Goal: Transaction & Acquisition: Purchase product/service

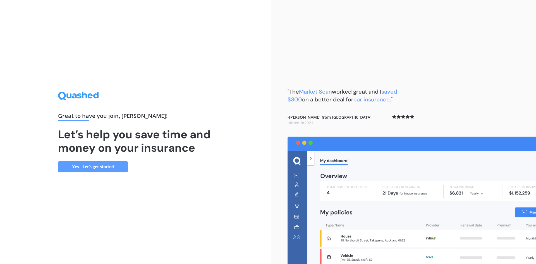
click at [97, 169] on link "Yes - Let’s get started" at bounding box center [93, 166] width 70 height 11
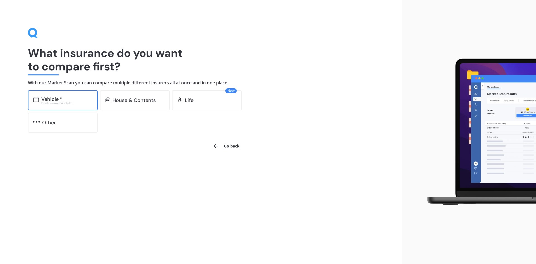
click at [49, 100] on div "Vehicle *" at bounding box center [51, 99] width 21 height 6
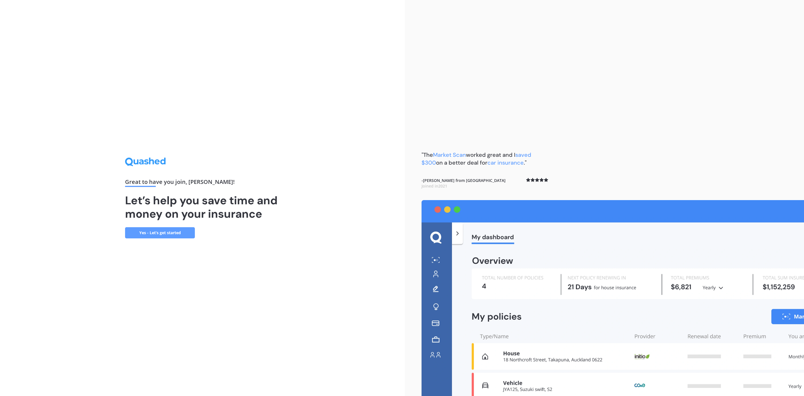
click at [171, 229] on link "Yes - Let’s get started" at bounding box center [160, 232] width 70 height 11
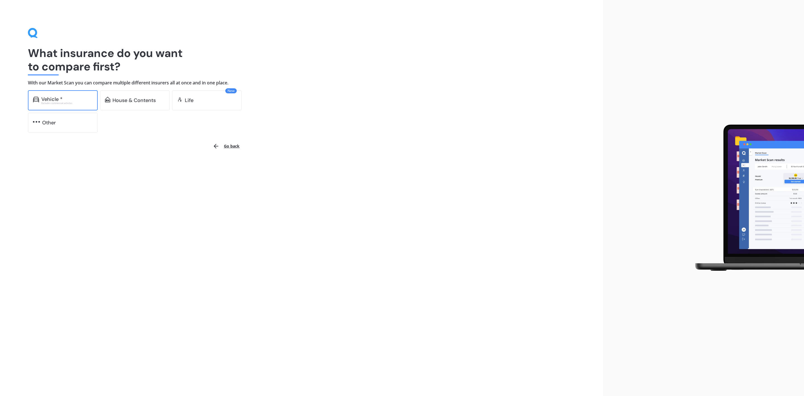
click at [49, 97] on div "Vehicle *" at bounding box center [51, 99] width 21 height 6
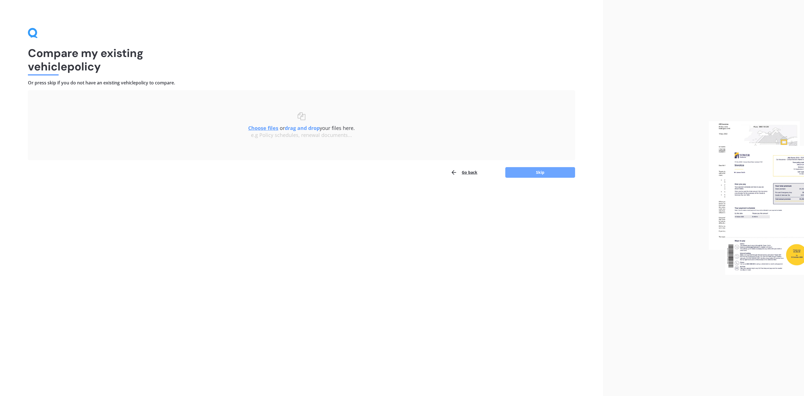
click at [536, 173] on button "Skip" at bounding box center [540, 172] width 70 height 11
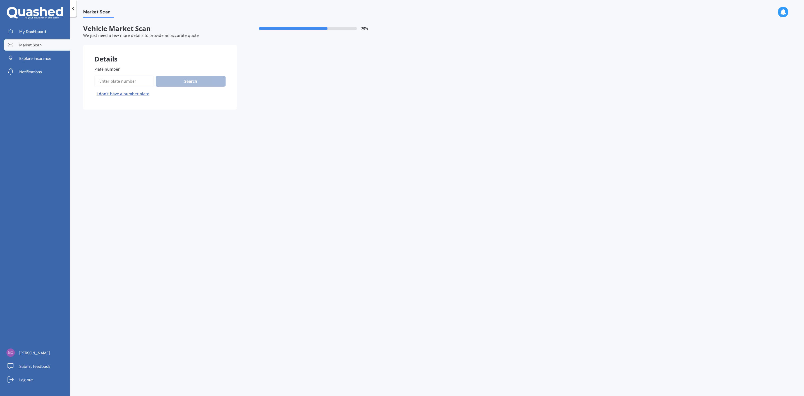
click at [39, 9] on icon at bounding box center [35, 13] width 56 height 13
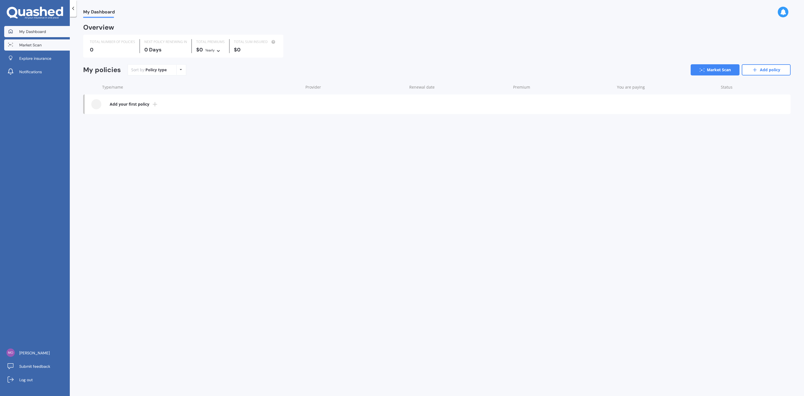
click at [23, 46] on span "Market Scan" at bounding box center [30, 45] width 22 height 6
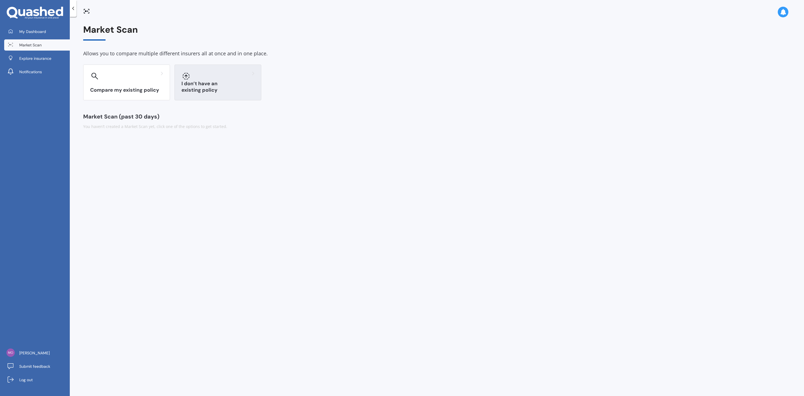
click at [221, 82] on div "I don’t have an existing policy" at bounding box center [217, 82] width 87 height 36
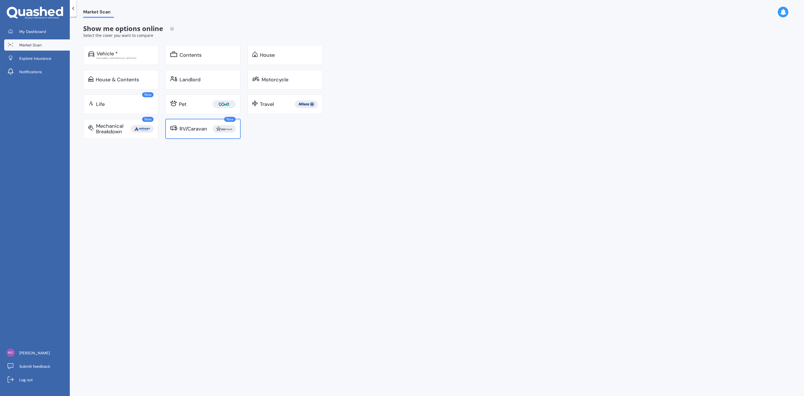
click at [200, 131] on div "RV/Caravan" at bounding box center [194, 129] width 28 height 6
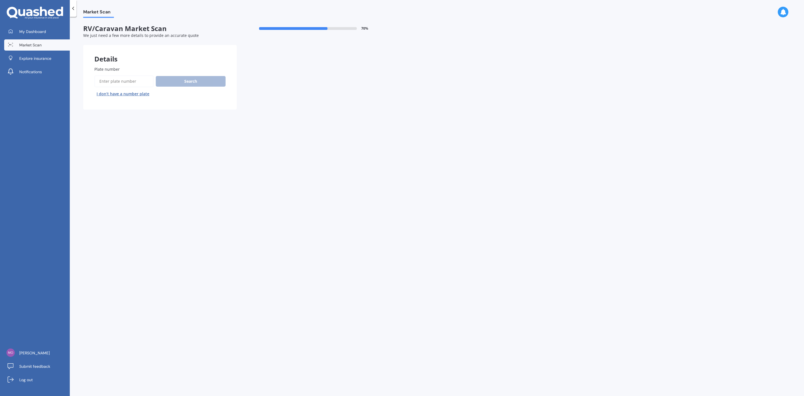
click at [124, 82] on input "Plate number" at bounding box center [123, 81] width 59 height 12
type input "NNG735"
click at [190, 80] on button "Search" at bounding box center [191, 81] width 70 height 11
select select "FIAT"
select select "DUCATO"
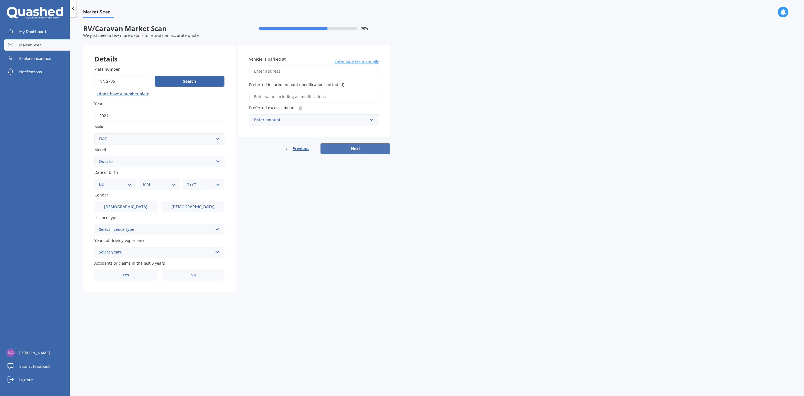
click at [354, 146] on button "Next" at bounding box center [355, 148] width 70 height 11
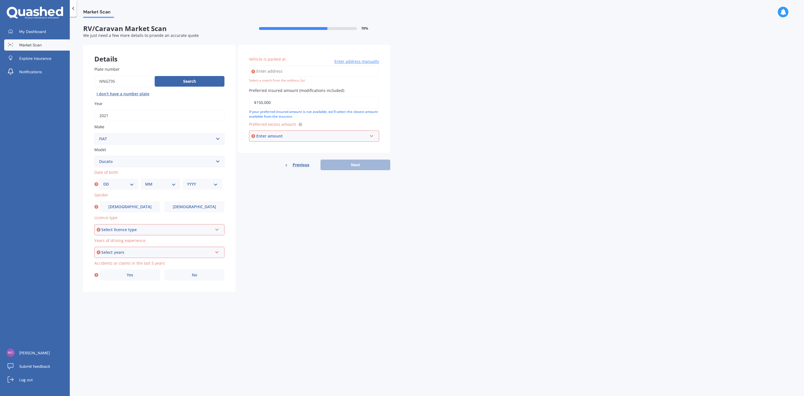
type input "$150,000"
click at [264, 131] on input "text" at bounding box center [312, 136] width 125 height 11
type input "1000"
click at [124, 228] on div "Select licence type" at bounding box center [156, 229] width 111 height 6
click at [111, 238] on span "NZ Full" at bounding box center [105, 239] width 13 height 5
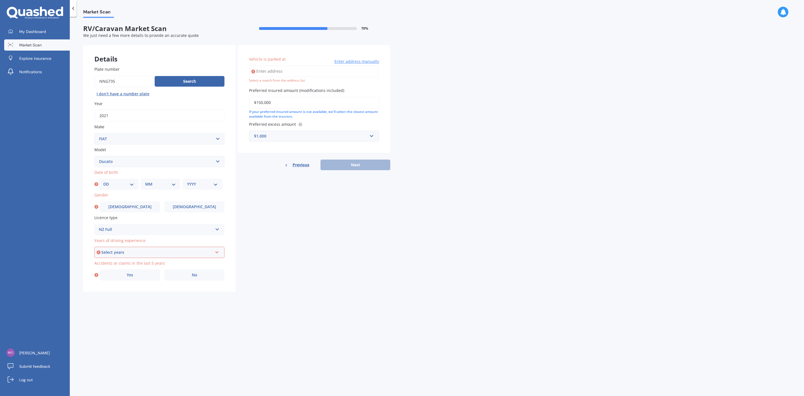
click at [123, 250] on div "Select years" at bounding box center [156, 252] width 111 height 6
click at [114, 263] on span "5 or more years" at bounding box center [114, 262] width 30 height 5
click at [128, 184] on select "DD 01 02 03 04 05 06 07 08 09 10 11 12 13 14 15 16 17 18 19 20 21 22 23 24 25 2…" at bounding box center [118, 184] width 31 height 6
select select "08"
click at [103, 181] on select "DD 01 02 03 04 05 06 07 08 09 10 11 12 13 14 15 16 17 18 19 20 21 22 23 24 25 2…" at bounding box center [118, 184] width 31 height 6
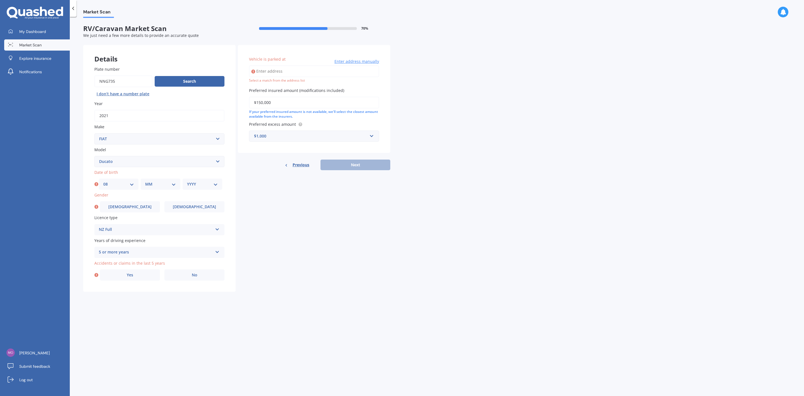
click at [173, 183] on select "MM 01 02 03 04 05 06 07 08 09 10 11 12" at bounding box center [160, 184] width 31 height 6
select select "04"
click at [145, 181] on select "MM 01 02 03 04 05 06 07 08 09 10 11 12" at bounding box center [160, 184] width 31 height 6
click at [215, 183] on select "YYYY 2025 2024 2023 2022 2021 2020 2019 2018 2017 2016 2015 2014 2013 2012 2011…" at bounding box center [202, 184] width 31 height 6
select select "2003"
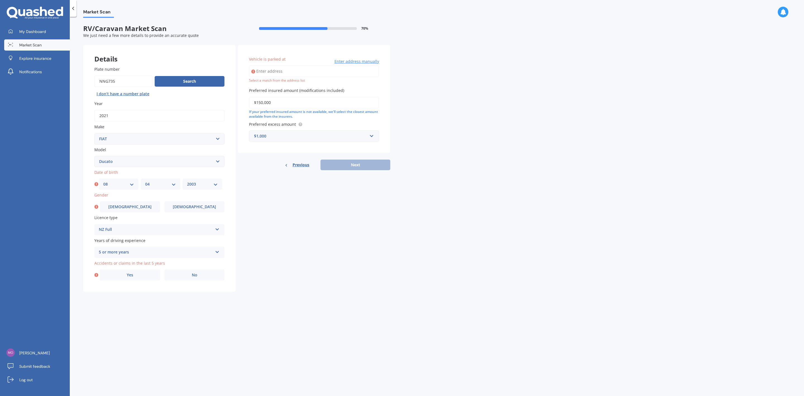
click at [187, 181] on select "YYYY 2025 2024 2023 2022 2021 2020 2019 2018 2017 2016 2015 2014 2013 2012 2011…" at bounding box center [202, 184] width 31 height 6
click at [195, 264] on span "No" at bounding box center [195, 274] width 6 height 5
click at [0, 0] on input "No" at bounding box center [0, 0] width 0 height 0
click at [269, 70] on input "Vehicle is parked at" at bounding box center [314, 71] width 130 height 12
type input "[STREET_ADDRESS] 2013"
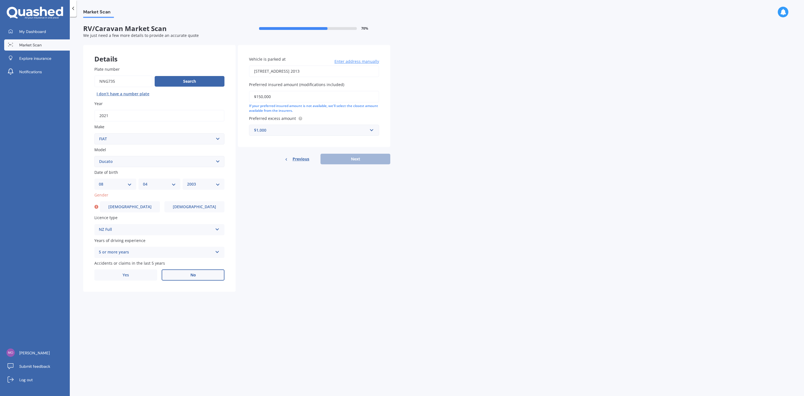
click at [355, 157] on div "Previous Next" at bounding box center [314, 159] width 152 height 11
click at [192, 207] on span "[DEMOGRAPHIC_DATA]" at bounding box center [194, 206] width 44 height 5
click at [0, 0] on input "[DEMOGRAPHIC_DATA]" at bounding box center [0, 0] width 0 height 0
click at [350, 159] on button "Next" at bounding box center [355, 159] width 70 height 11
select select "08"
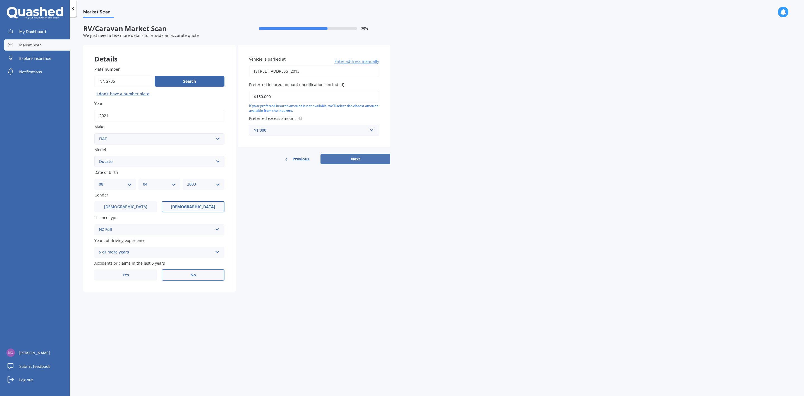
select select "04"
select select "2003"
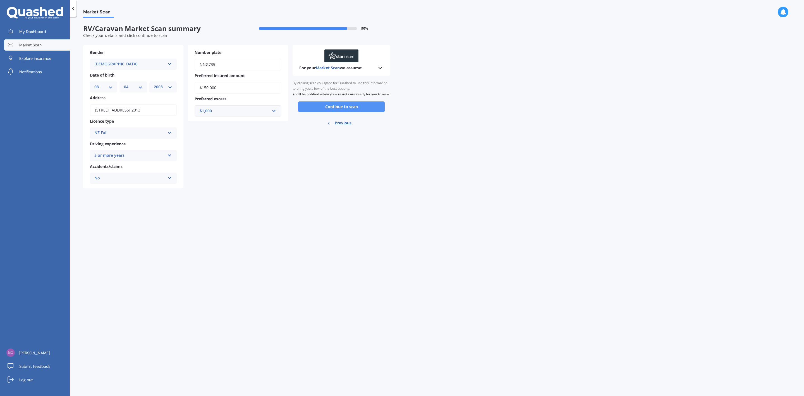
click at [348, 112] on button "Continue to scan" at bounding box center [341, 106] width 87 height 11
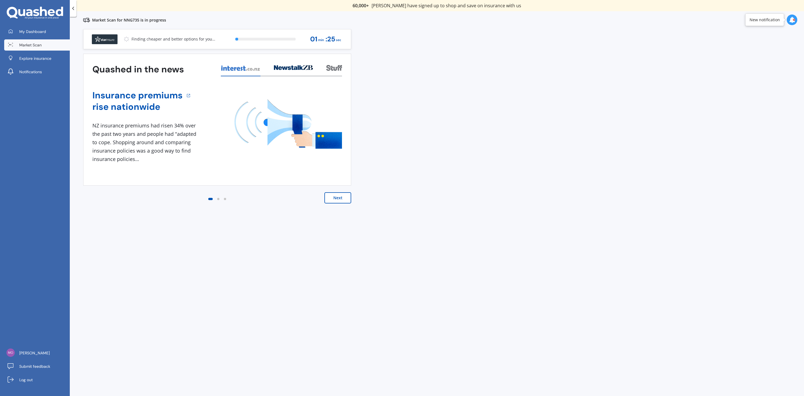
click at [343, 201] on button "Next" at bounding box center [337, 197] width 27 height 11
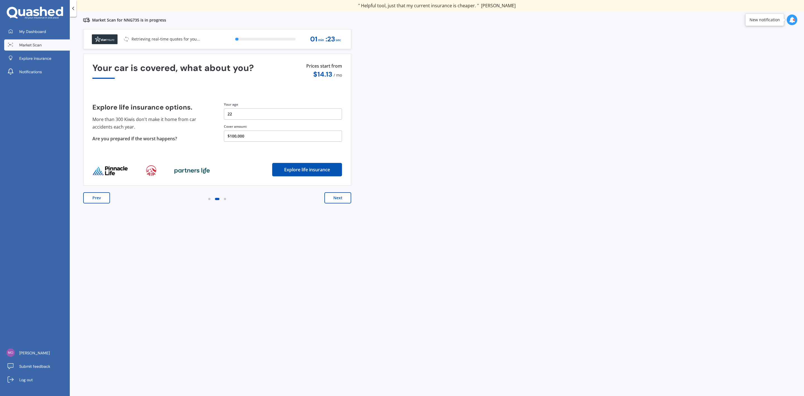
click at [343, 200] on button "Next" at bounding box center [337, 197] width 27 height 11
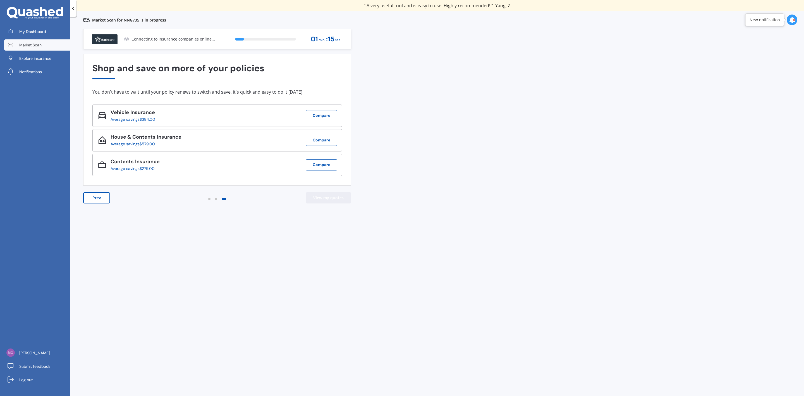
click at [330, 198] on button "View my quotes" at bounding box center [329, 197] width 46 height 11
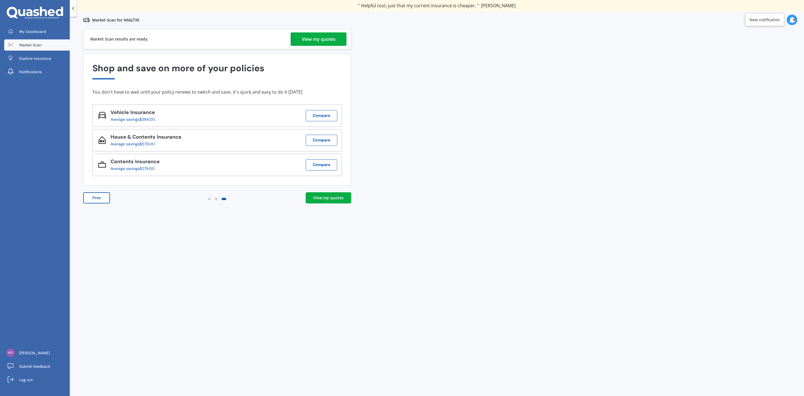
click at [326, 39] on div "View my quotes" at bounding box center [319, 38] width 34 height 13
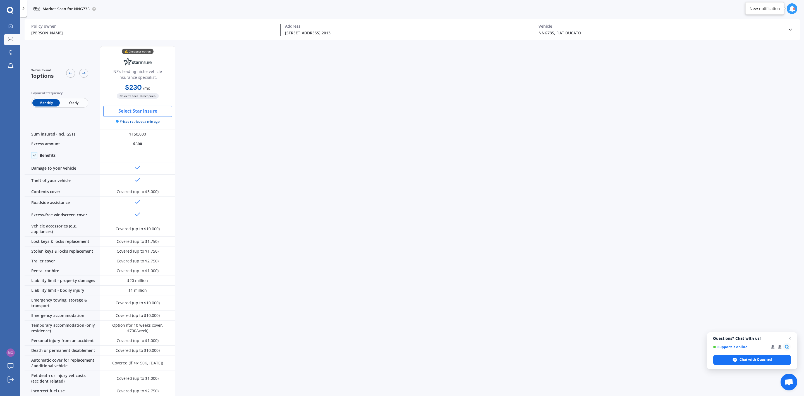
click at [145, 113] on button "Select Star Insure" at bounding box center [137, 111] width 69 height 11
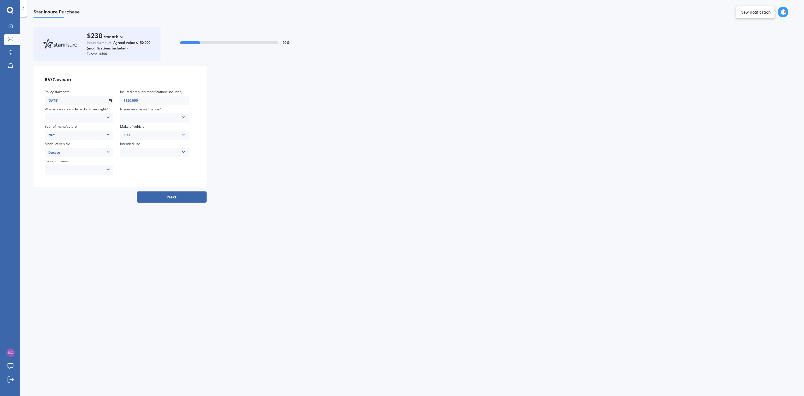
click at [174, 197] on button "Next" at bounding box center [172, 196] width 70 height 11
click at [77, 116] on div "Locked Garage Storage unit Carport Locked shed ‘behind’ house Driveway Streetsi…" at bounding box center [79, 118] width 68 height 6
click at [66, 125] on span "Locked Garage" at bounding box center [61, 126] width 23 height 5
click at [106, 117] on icon at bounding box center [108, 115] width 4 height 3
click at [64, 165] on div "Driveway" at bounding box center [79, 164] width 69 height 9
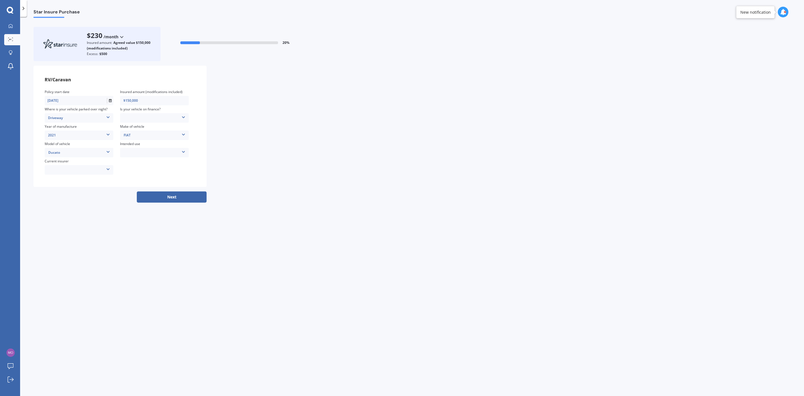
click at [108, 170] on icon at bounding box center [108, 167] width 4 height 3
click at [61, 181] on span "Other insurer" at bounding box center [59, 180] width 21 height 5
click at [167, 197] on button "Next" at bounding box center [172, 196] width 70 height 11
click at [134, 119] on div "No Yes" at bounding box center [155, 118] width 68 height 6
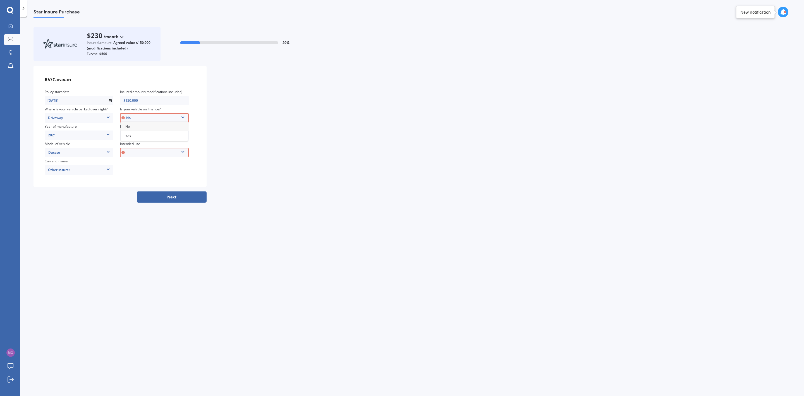
click at [130, 115] on div "No" at bounding box center [155, 118] width 68 height 6
click at [146, 150] on div "Weekend Use Holiday/Sporadic use Full time / live in travel Storage/Restoration…" at bounding box center [155, 152] width 68 height 6
click at [143, 170] on span "Holiday/Sporadic use" at bounding box center [141, 170] width 33 height 5
click at [164, 195] on button "Next" at bounding box center [172, 196] width 70 height 11
click at [132, 118] on div "No Yes" at bounding box center [155, 118] width 68 height 6
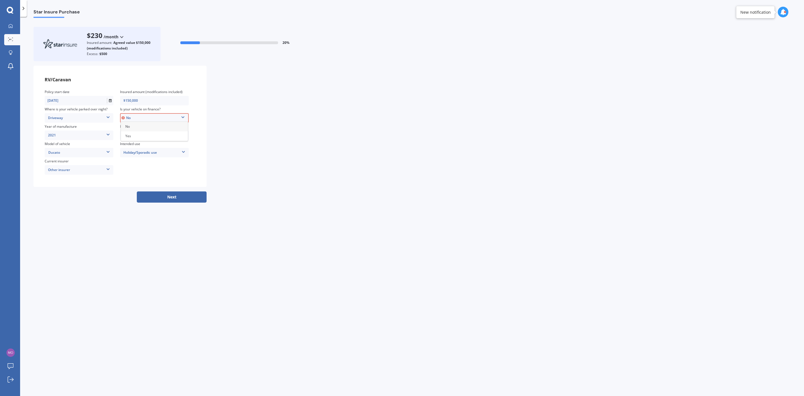
click at [130, 117] on div "No" at bounding box center [155, 118] width 68 height 6
click at [181, 117] on icon at bounding box center [183, 115] width 4 height 3
click at [129, 127] on span "No" at bounding box center [127, 126] width 4 height 5
click at [178, 196] on button "Next" at bounding box center [172, 196] width 70 height 11
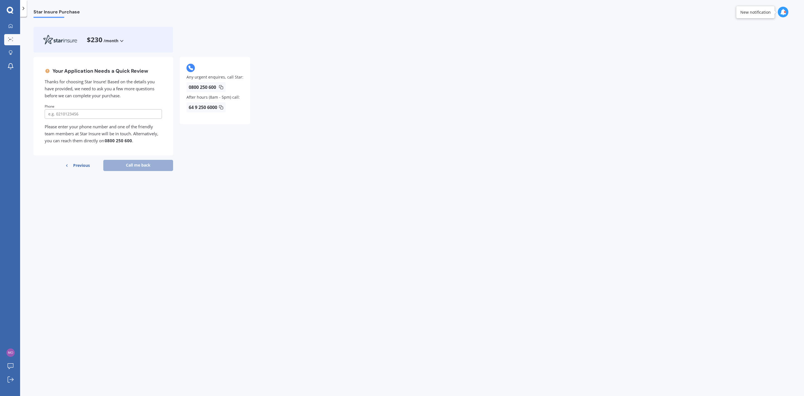
click at [67, 115] on input "tel" at bounding box center [103, 113] width 117 height 9
type input "0272735730"
click at [138, 166] on button "Call me back" at bounding box center [138, 165] width 70 height 11
